Goal: Information Seeking & Learning: Learn about a topic

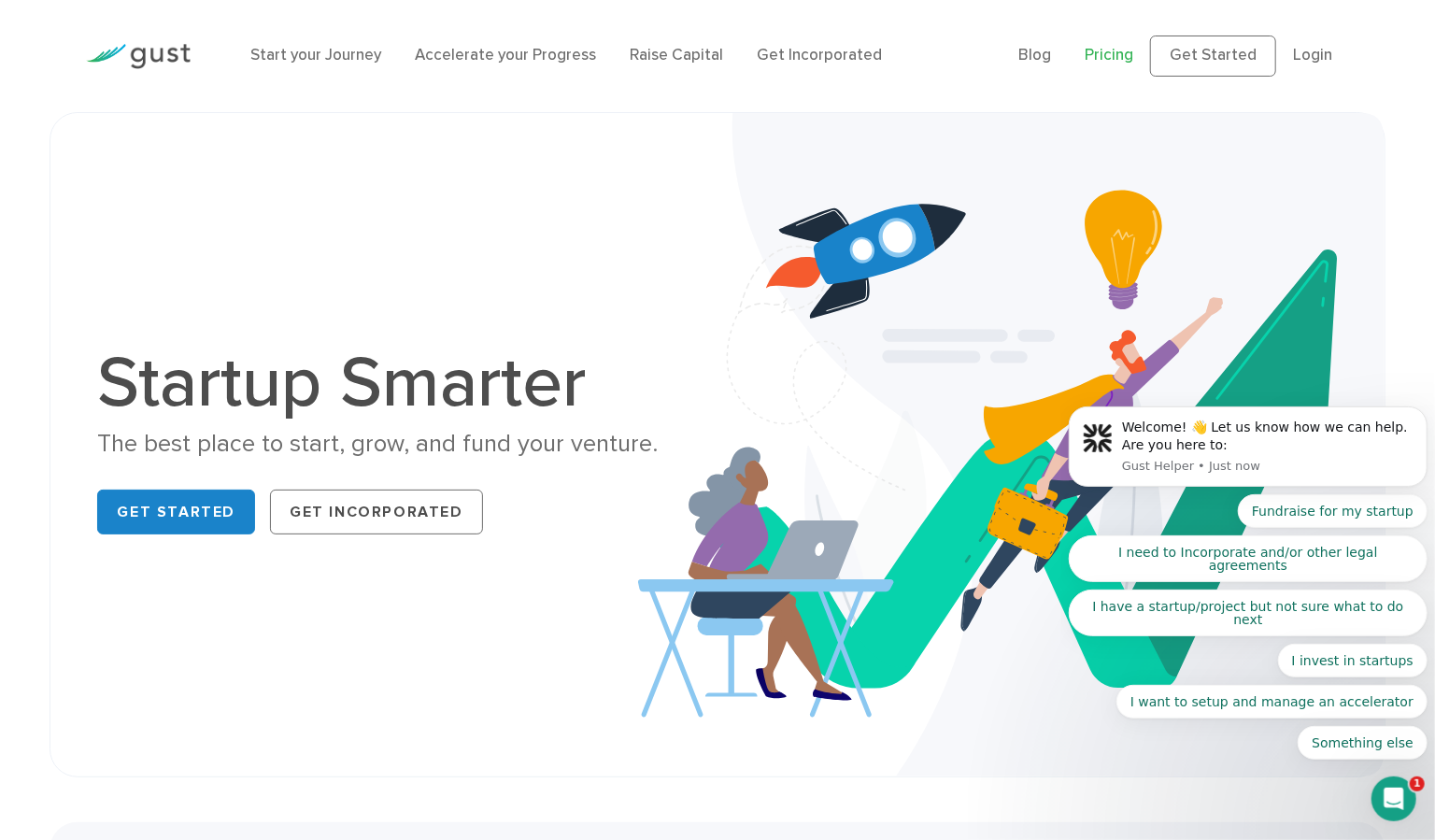
click at [1112, 56] on link "Pricing" at bounding box center [1109, 55] width 48 height 18
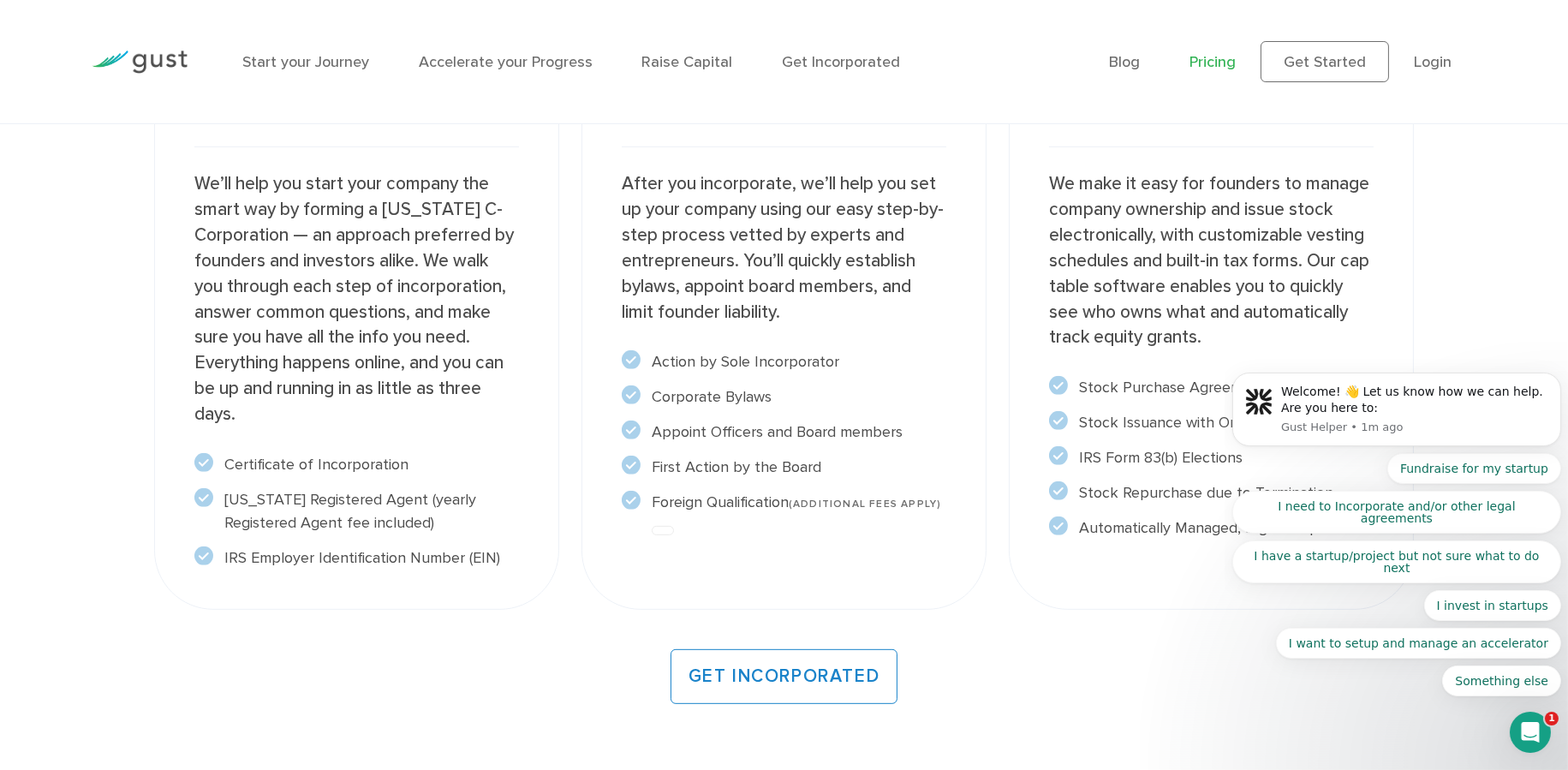
scroll to position [1433, 0]
drag, startPoint x: 648, startPoint y: 398, endPoint x: 776, endPoint y: 395, distance: 128.0
click at [776, 395] on li "Corporate Bylaws" at bounding box center [784, 395] width 325 height 23
click at [755, 404] on li "Corporate Bylaws" at bounding box center [784, 395] width 325 height 23
drag, startPoint x: 657, startPoint y: 427, endPoint x: 903, endPoint y: 442, distance: 246.5
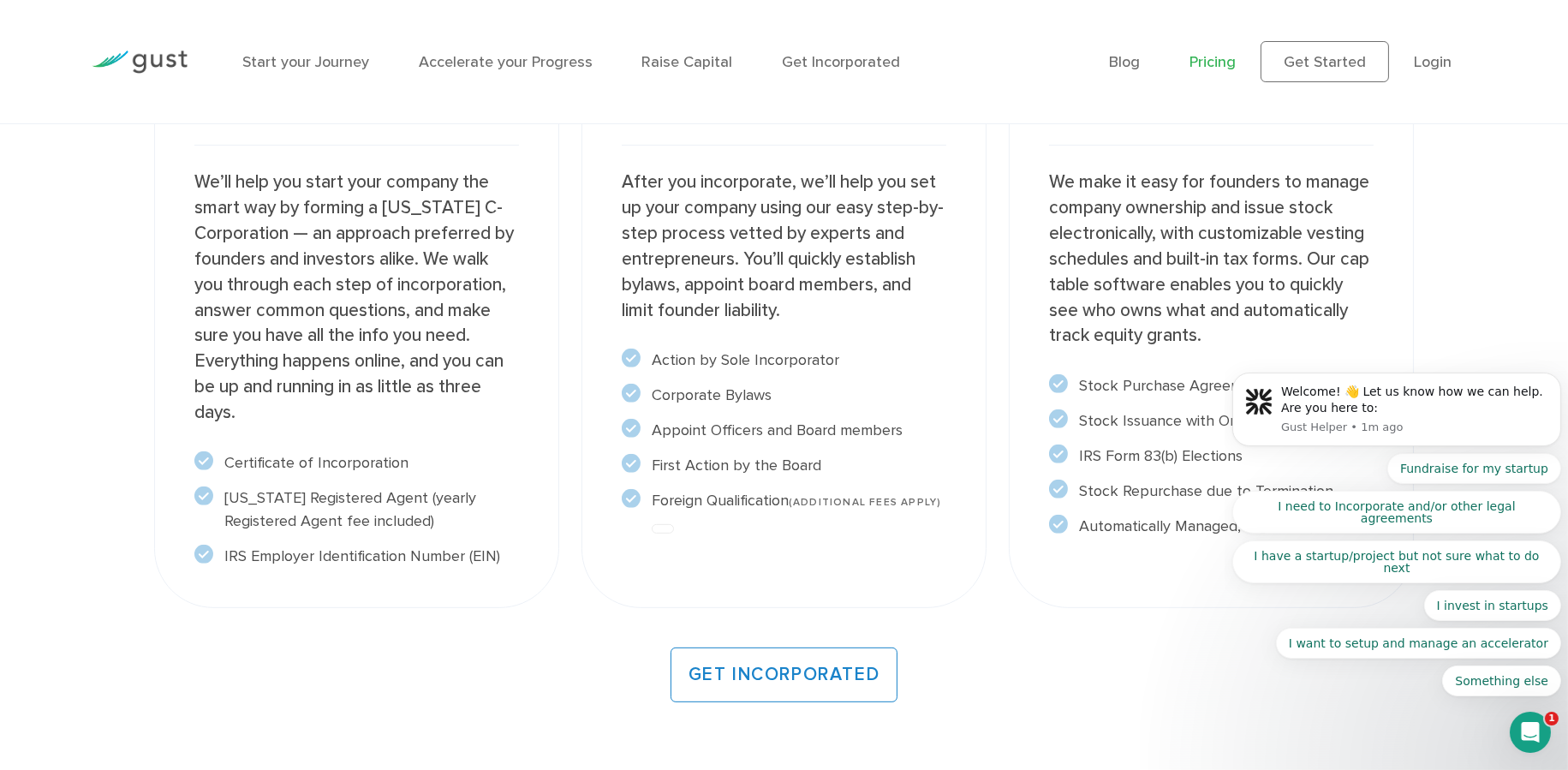
click at [903, 442] on ul "Action by Sole Incorporator" at bounding box center [784, 430] width 325 height 163
click at [863, 447] on ul "Action by Sole Incorporator" at bounding box center [784, 430] width 325 height 163
click at [729, 430] on li "Appoint Officers and Board members" at bounding box center [784, 430] width 325 height 23
drag, startPoint x: 654, startPoint y: 427, endPoint x: 799, endPoint y: 434, distance: 145.2
click at [799, 434] on li "Appoint Officers and Board members" at bounding box center [784, 430] width 325 height 23
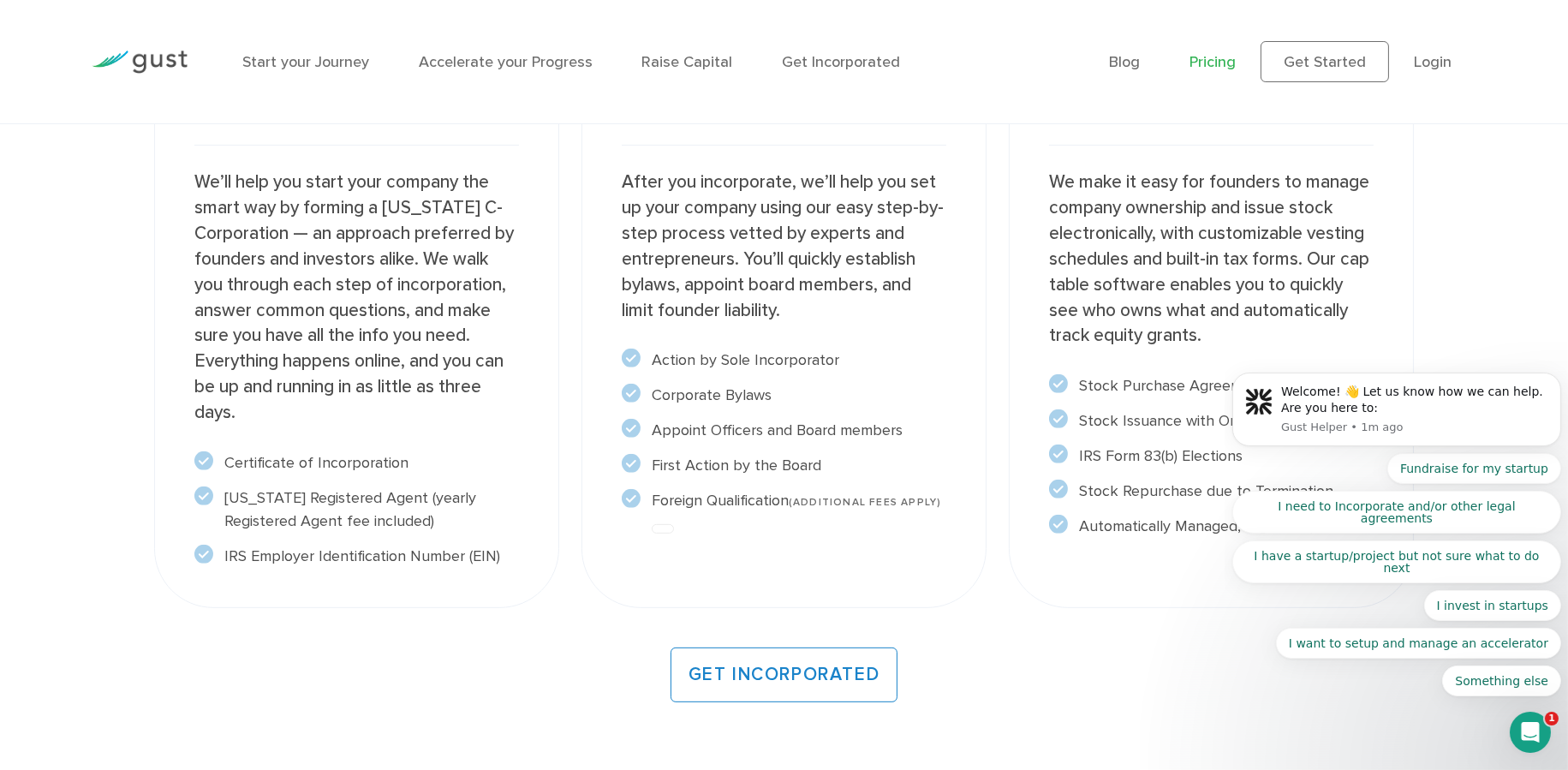
click at [770, 451] on ul "Action by Sole Incorporator" at bounding box center [784, 430] width 325 height 163
drag, startPoint x: 652, startPoint y: 507, endPoint x: 792, endPoint y: 495, distance: 140.5
click at [792, 495] on li "Foreign Qualification (ADDITIONAL FEES APPLY)" at bounding box center [784, 500] width 325 height 23
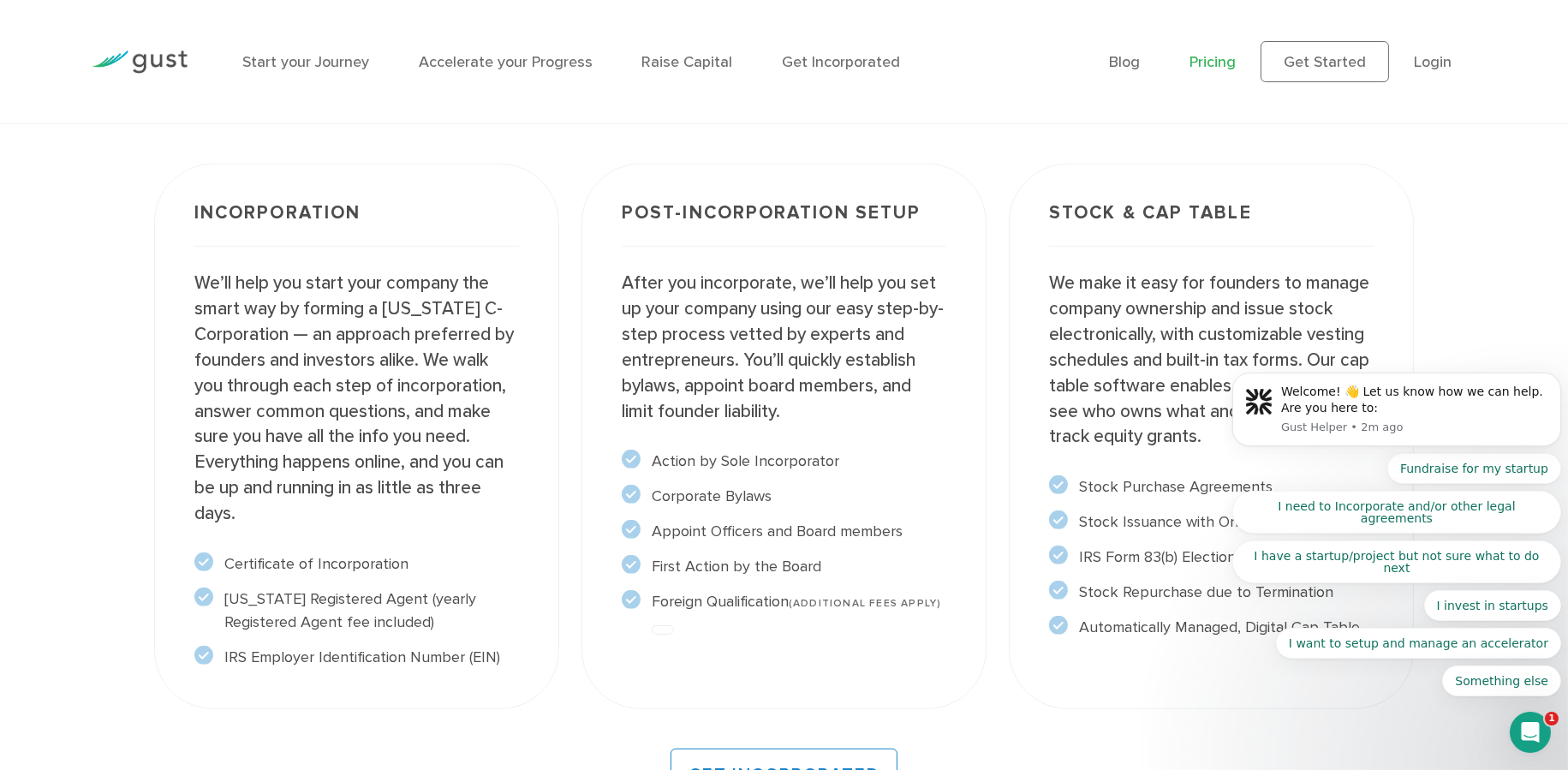
scroll to position [1329, 0]
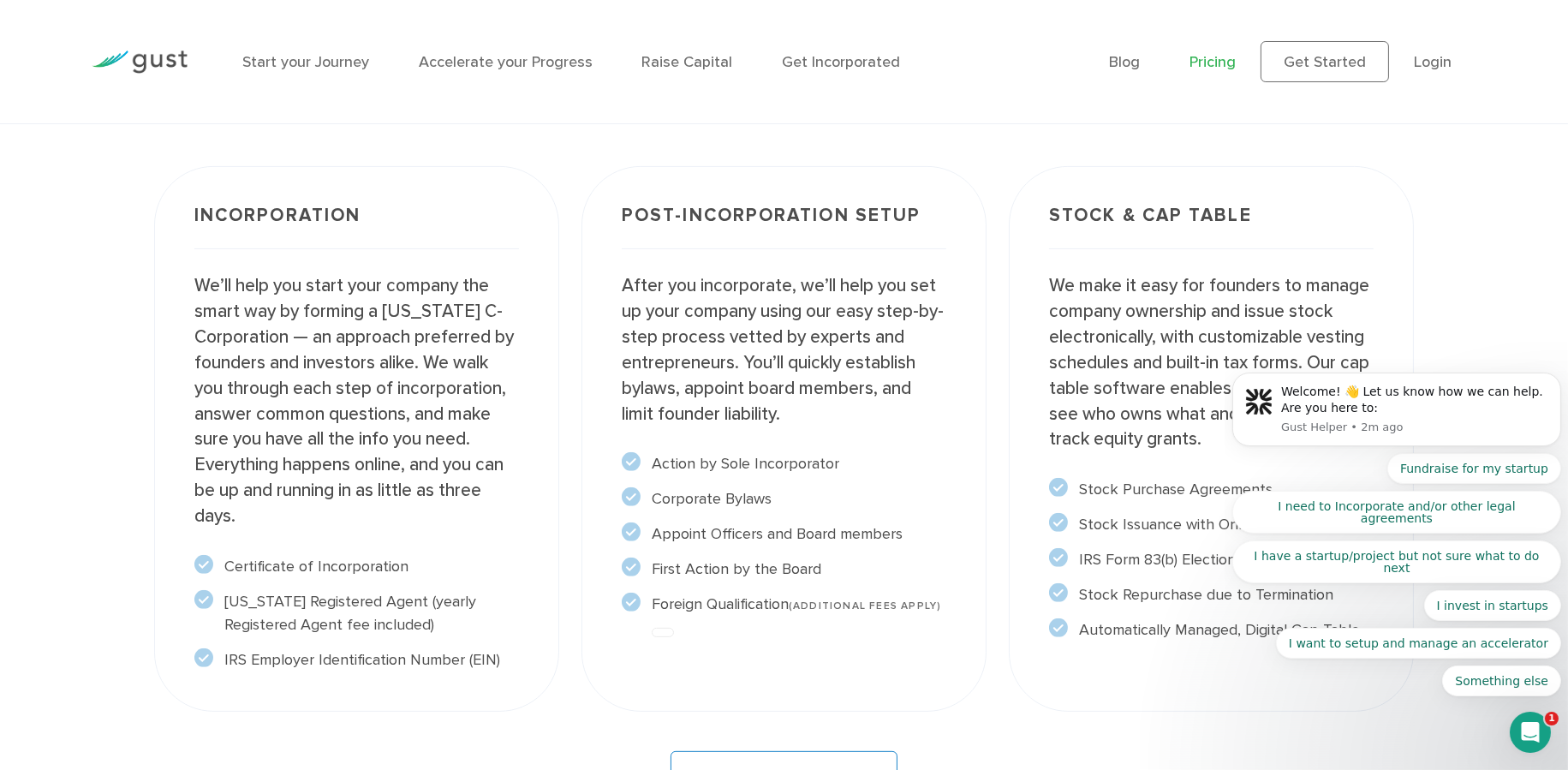
click at [365, 331] on p "We’ll help you start your company the smart way by forming a Delaware C-Corpora…" at bounding box center [356, 400] width 325 height 255
click at [202, 297] on p "We’ll help you start your company the smart way by forming a Delaware C-Corpora…" at bounding box center [356, 400] width 325 height 255
drag, startPoint x: 245, startPoint y: 213, endPoint x: 429, endPoint y: 213, distance: 184.0
click at [429, 213] on h3 "Incorporation" at bounding box center [356, 228] width 325 height 43
click at [714, 394] on p "After you incorporate, we’ll help you set up your company using our easy step-b…" at bounding box center [784, 350] width 325 height 153
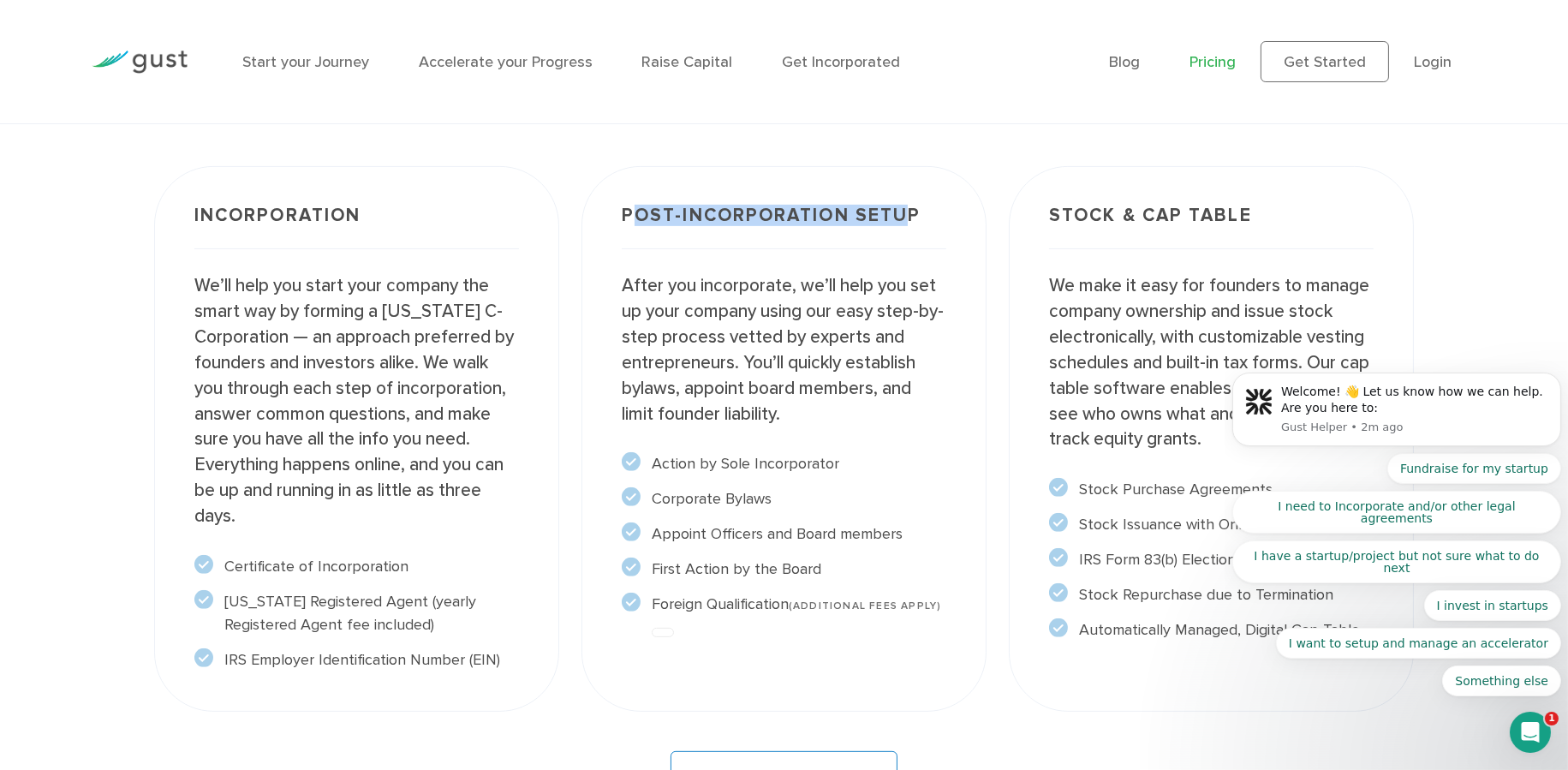
drag, startPoint x: 638, startPoint y: 216, endPoint x: 915, endPoint y: 234, distance: 277.6
click at [915, 234] on h3 "Post-incorporation setup" at bounding box center [784, 228] width 325 height 43
drag, startPoint x: 843, startPoint y: 311, endPoint x: 802, endPoint y: 351, distance: 57.3
click at [841, 311] on p "After you incorporate, we’ll help you set up your company using our easy step-b…" at bounding box center [784, 350] width 325 height 153
drag, startPoint x: 670, startPoint y: 456, endPoint x: 741, endPoint y: 503, distance: 85.1
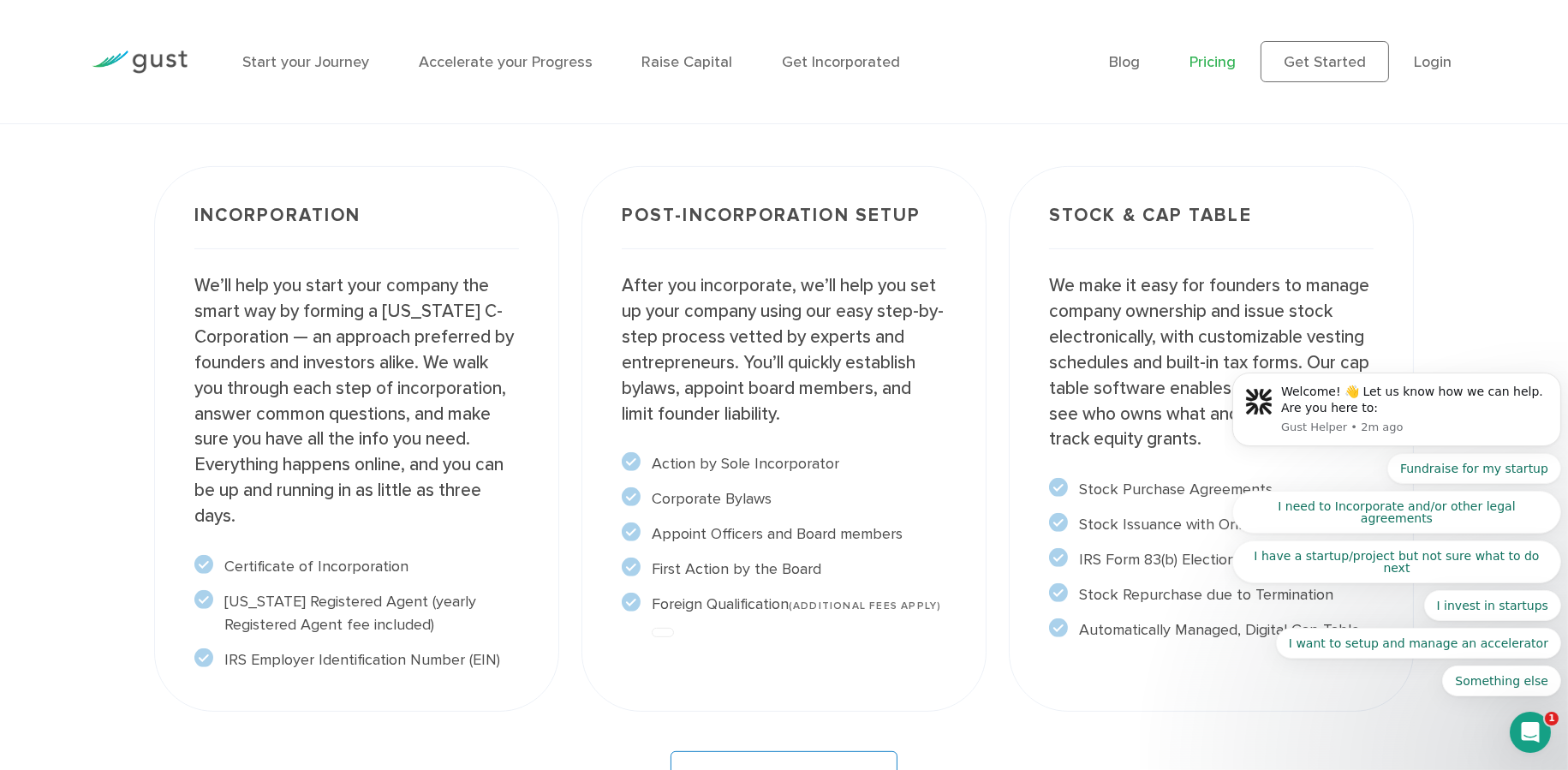
click at [743, 503] on ul "Action by Sole Incorporator" at bounding box center [784, 533] width 325 height 163
click at [678, 529] on li "Appoint Officers and Board members" at bounding box center [784, 534] width 325 height 23
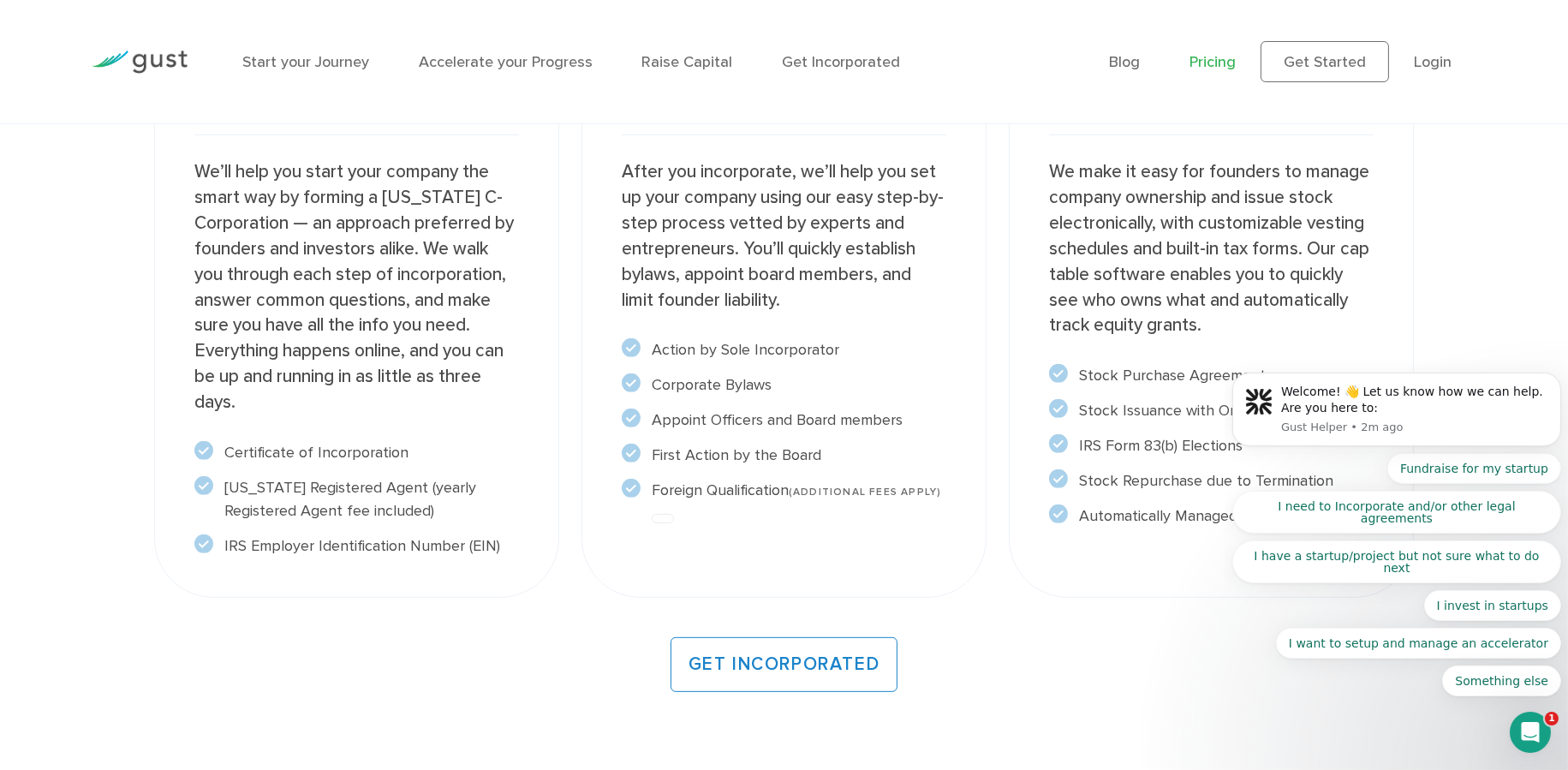
scroll to position [1445, 0]
drag, startPoint x: 651, startPoint y: 486, endPoint x: 790, endPoint y: 468, distance: 140.2
click at [790, 468] on ul "Action by Sole Incorporator" at bounding box center [784, 417] width 325 height 163
click at [766, 487] on li "Foreign Qualification (ADDITIONAL FEES APPLY)" at bounding box center [784, 489] width 325 height 23
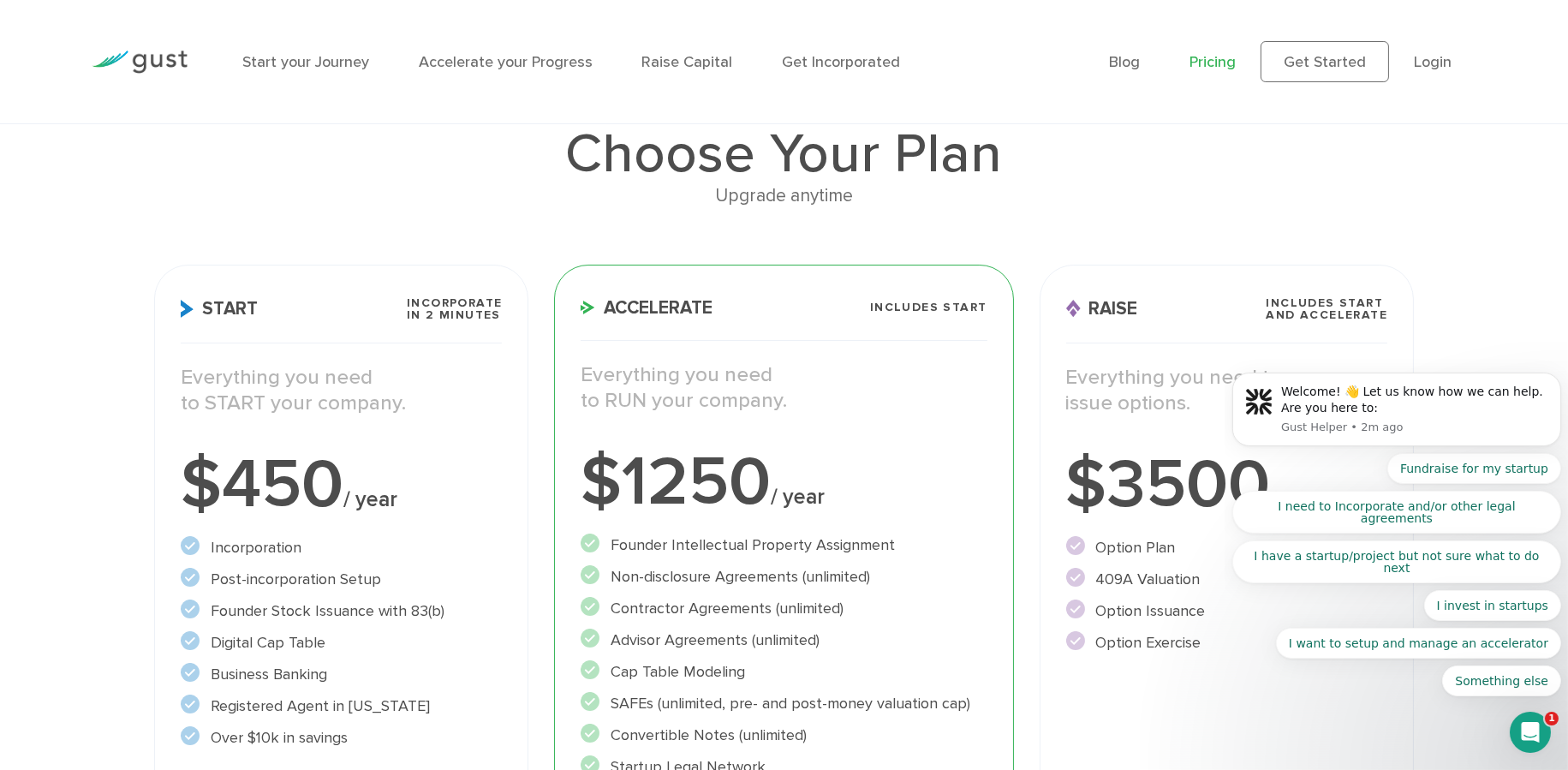
scroll to position [115, 0]
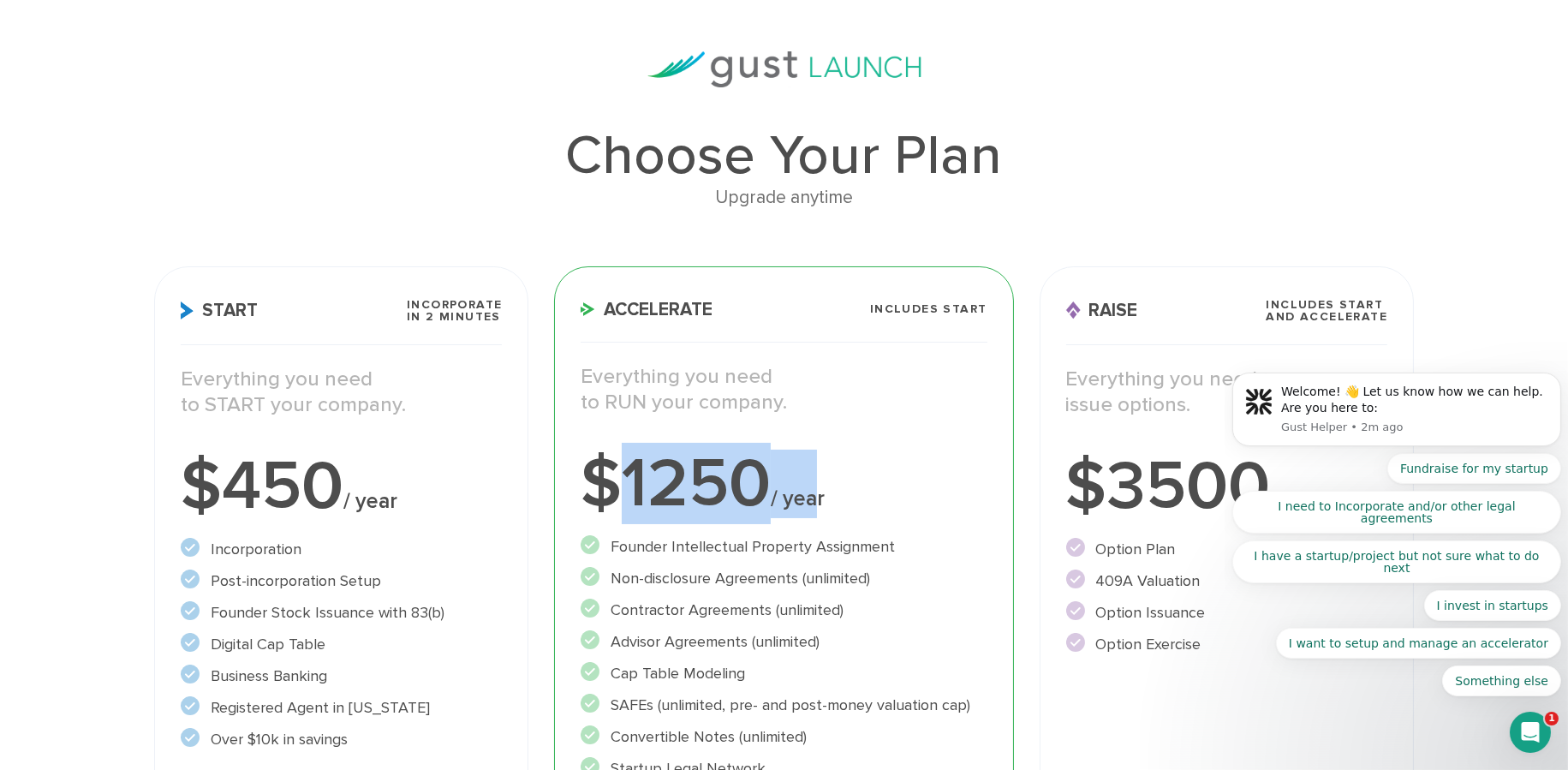
drag, startPoint x: 658, startPoint y: 469, endPoint x: 817, endPoint y: 481, distance: 159.5
click at [817, 481] on div "$1250 / year" at bounding box center [784, 484] width 406 height 69
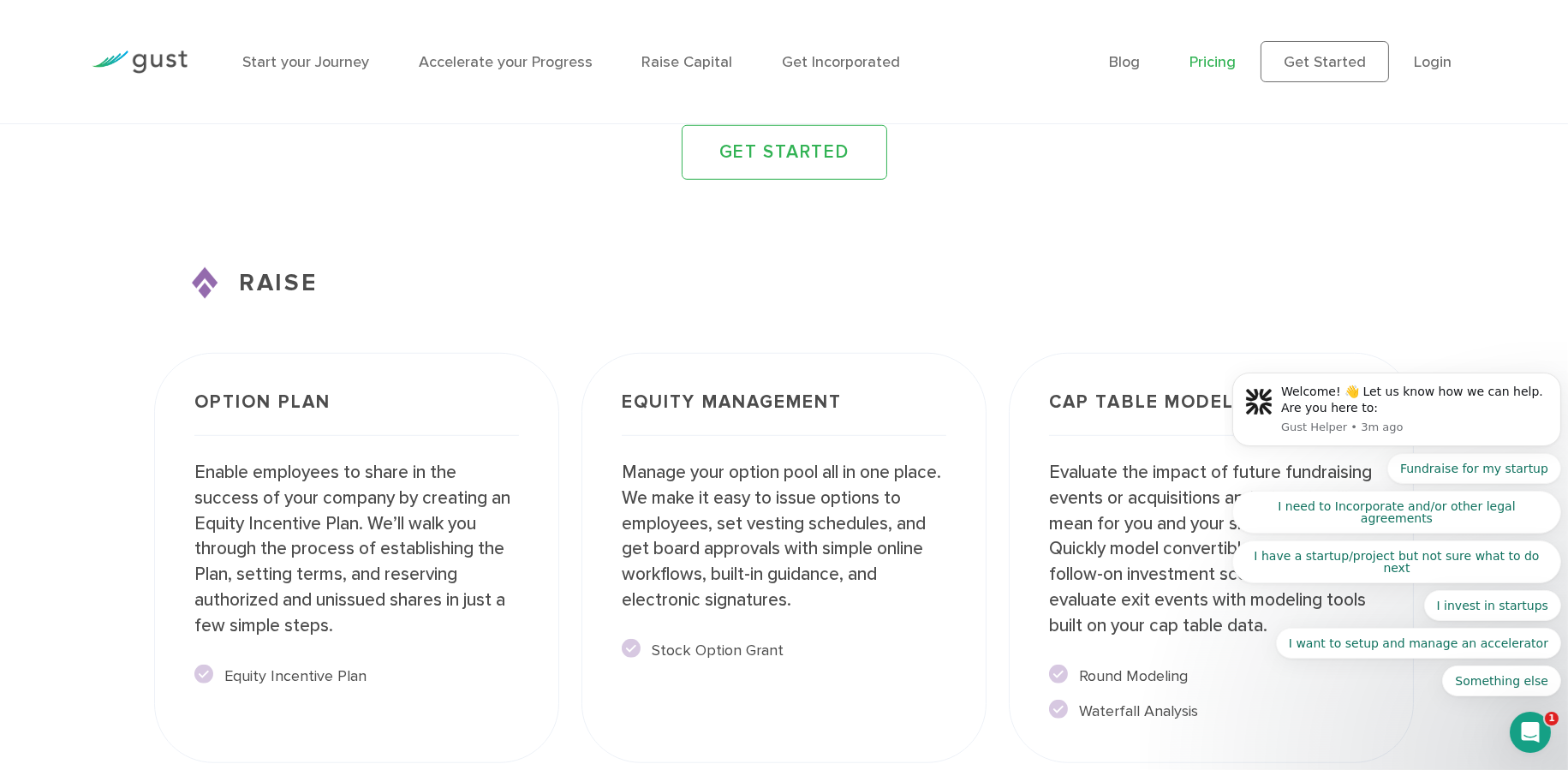
scroll to position [2779, 0]
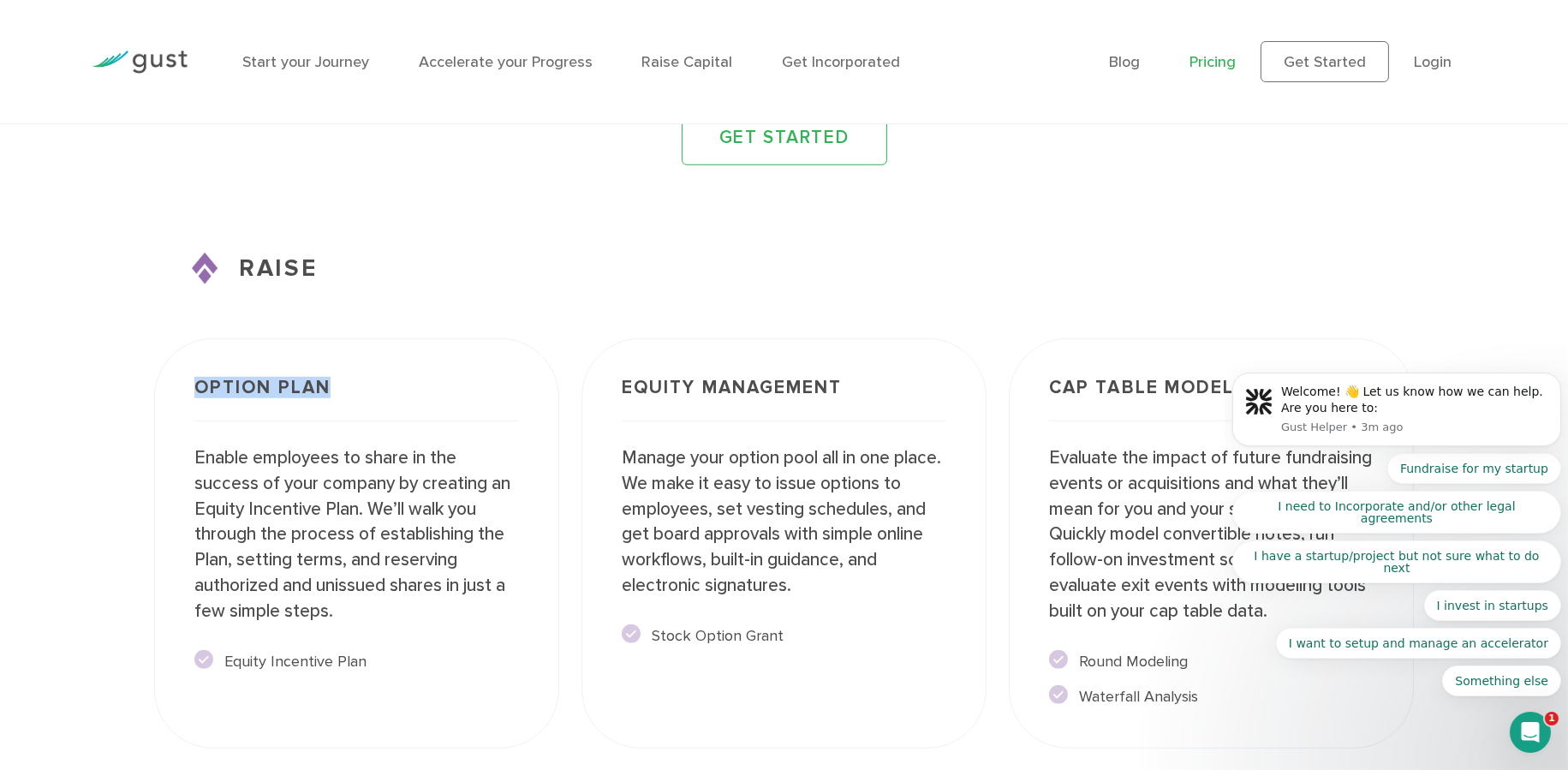
drag, startPoint x: 186, startPoint y: 364, endPoint x: 367, endPoint y: 362, distance: 181.0
click at [367, 362] on div "Option Plan Enable employees to share in the success of your company by creatin…" at bounding box center [356, 542] width 405 height 410
click at [283, 464] on p "Enable employees to share in the success of your company by creating an Equity …" at bounding box center [356, 535] width 325 height 179
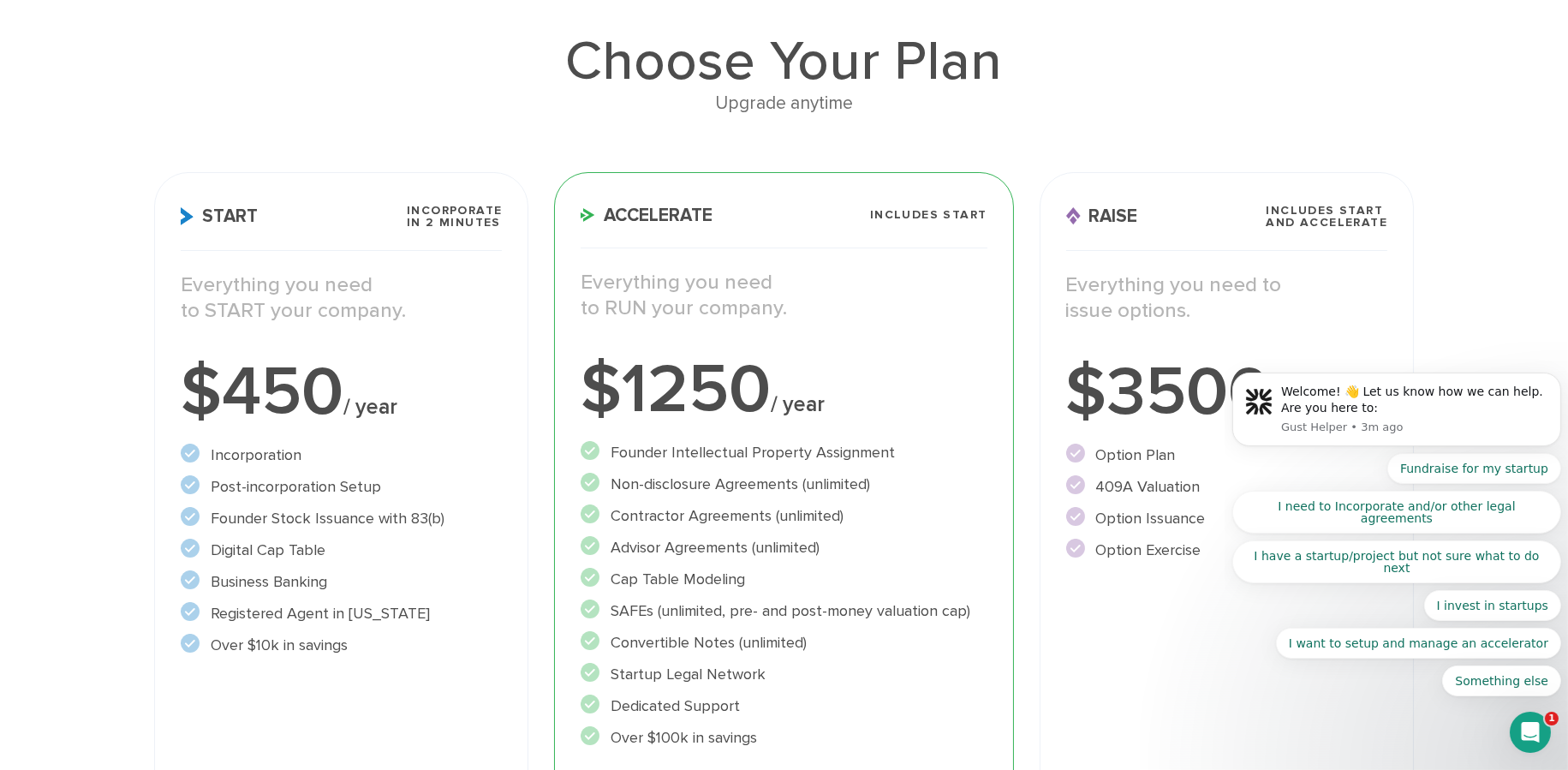
scroll to position [0, 0]
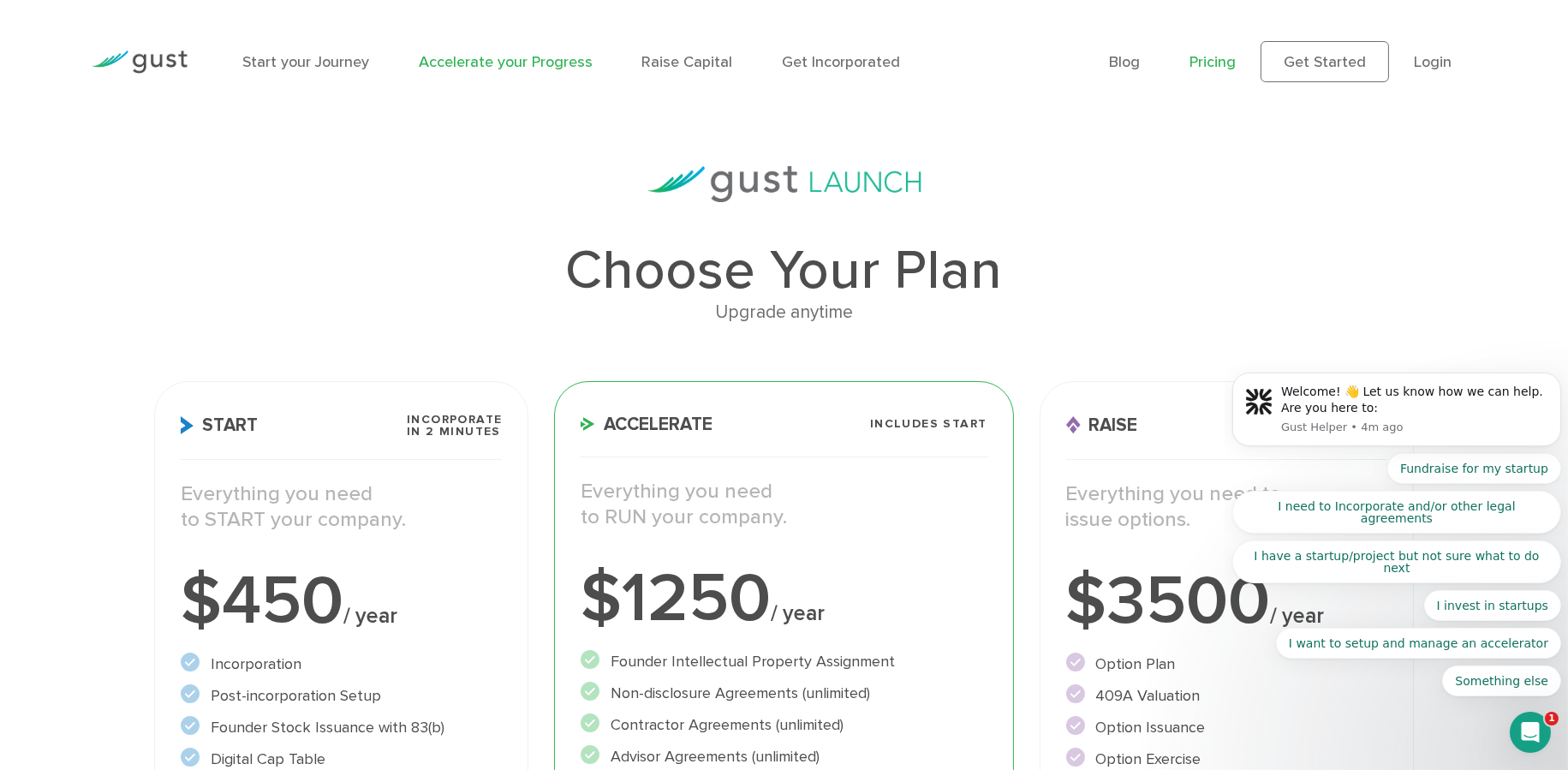
click at [482, 65] on link "Accelerate your Progress" at bounding box center [506, 62] width 174 height 18
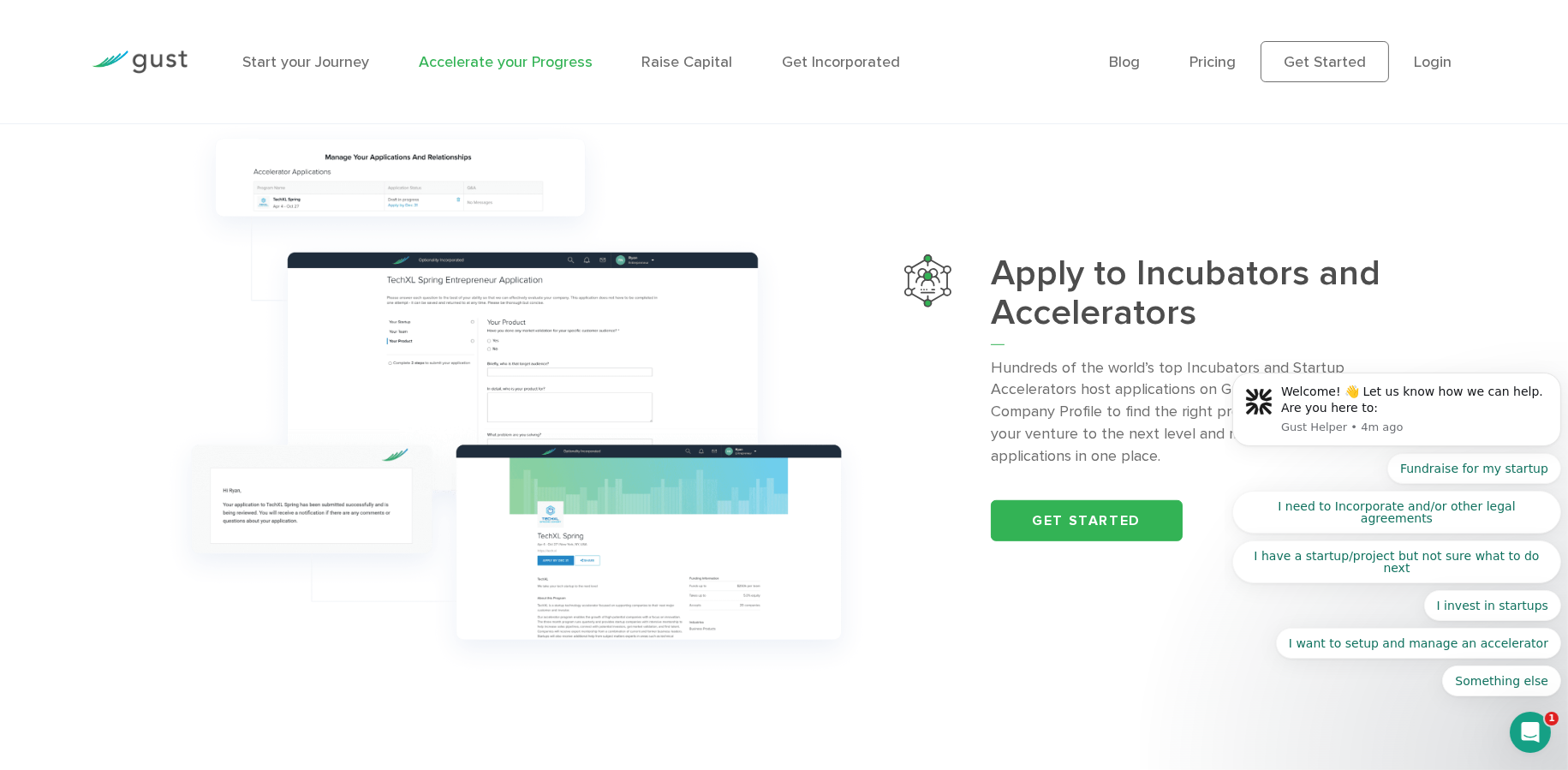
scroll to position [2120, 0]
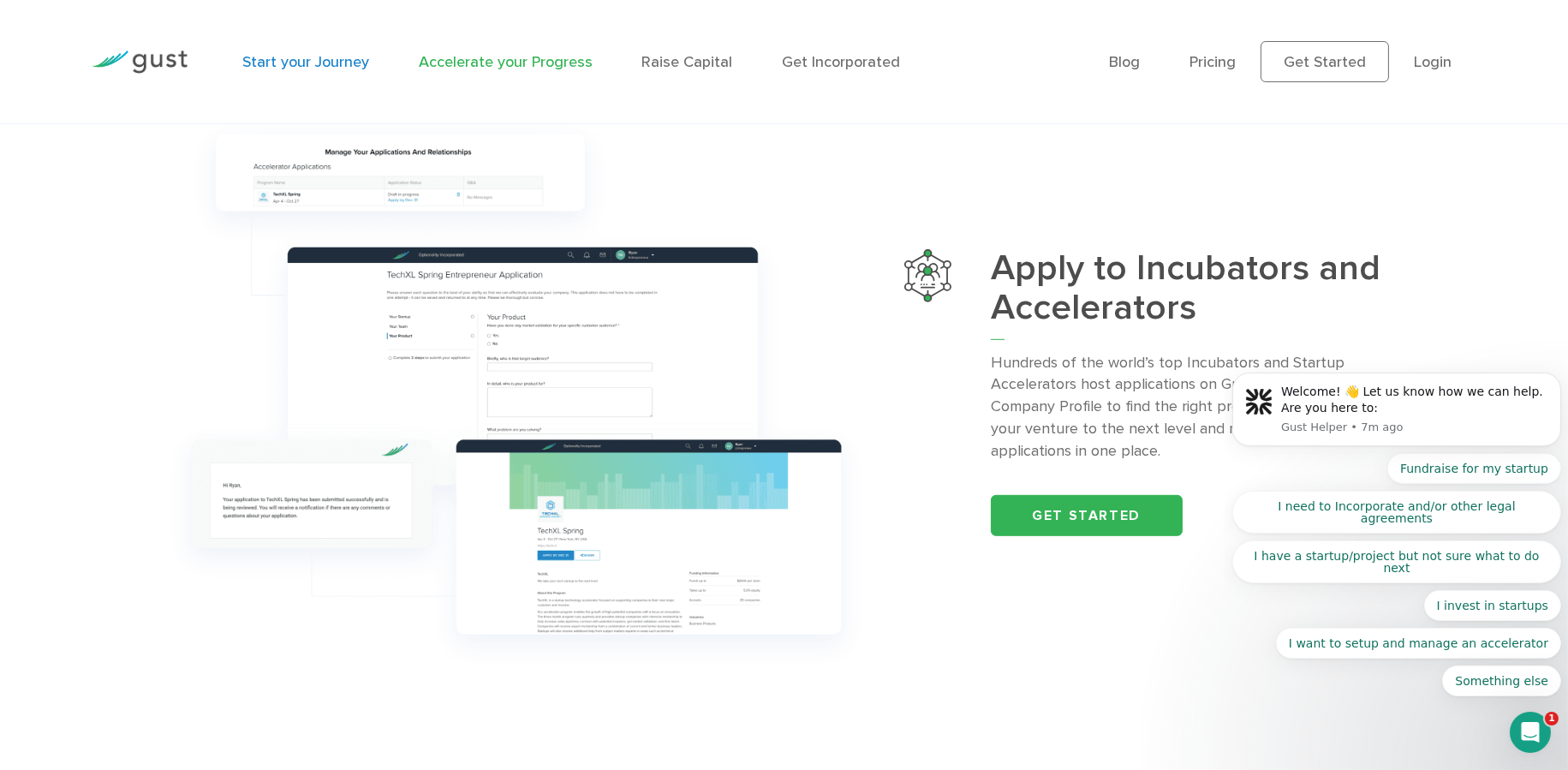
click at [314, 63] on link "Start your Journey" at bounding box center [306, 62] width 127 height 18
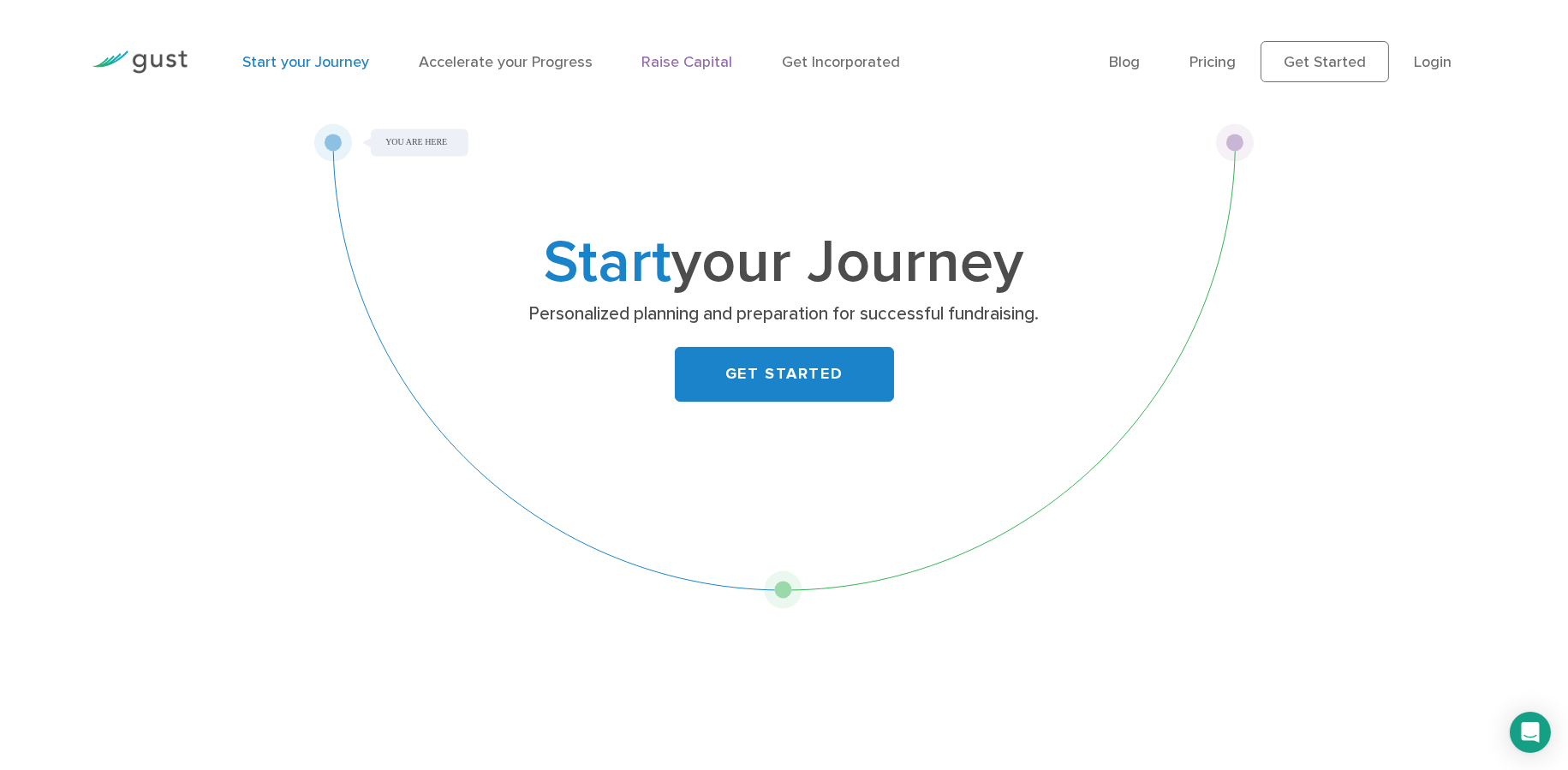
click at [681, 63] on link "Raise Capital" at bounding box center [687, 62] width 91 height 18
